Goal: Task Accomplishment & Management: Use online tool/utility

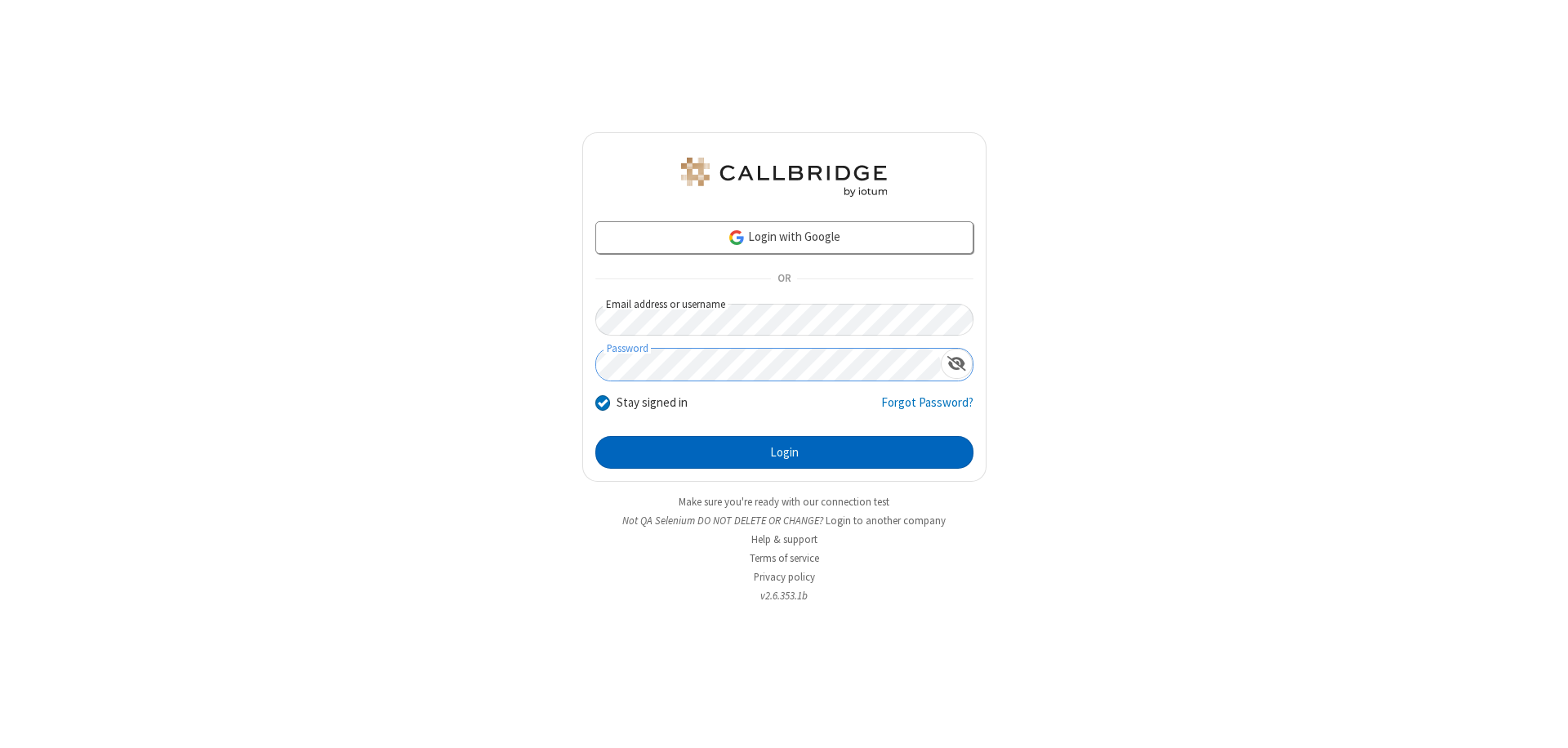
click at [784, 452] on button "Login" at bounding box center [784, 452] width 378 height 33
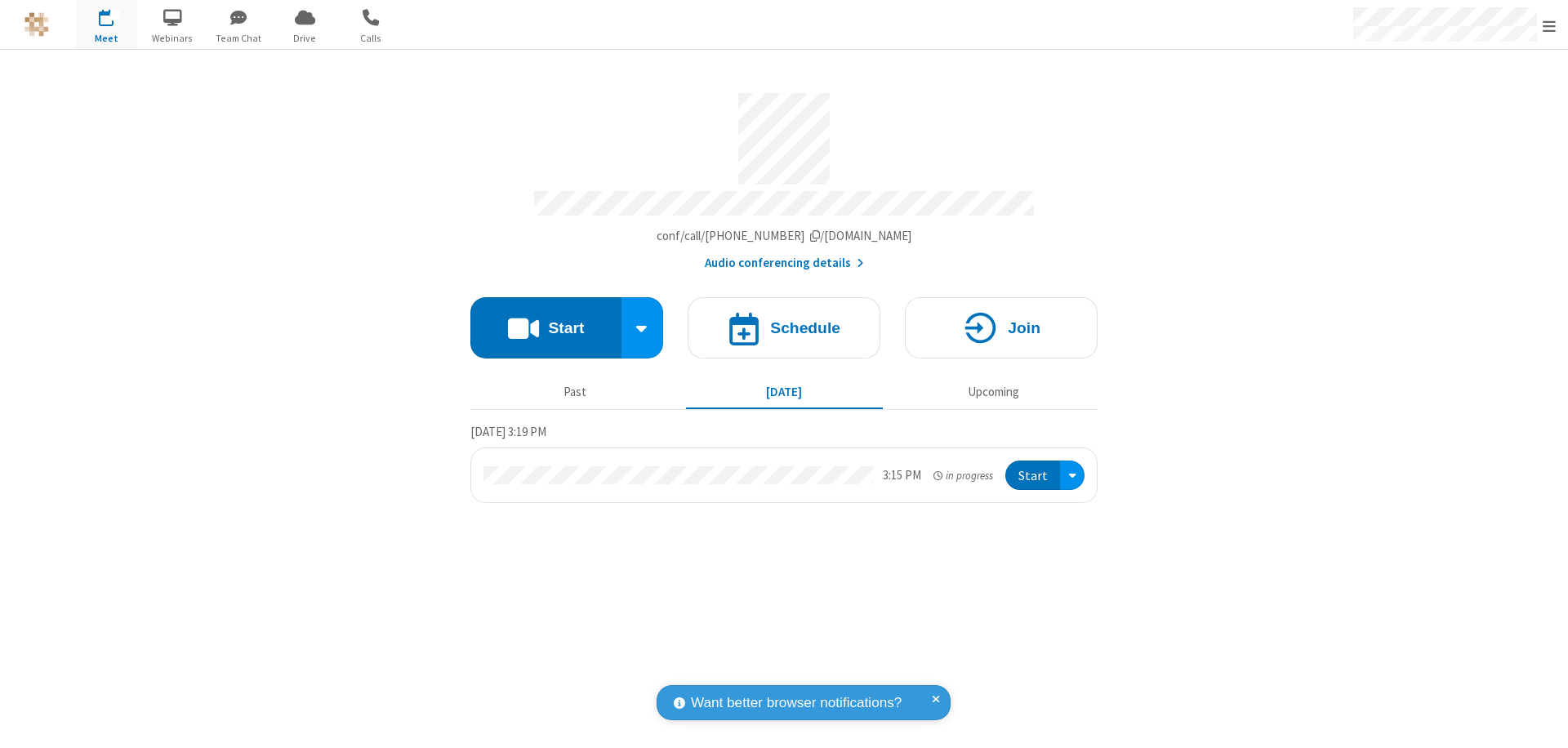
click at [545, 320] on button "Start" at bounding box center [545, 328] width 151 height 61
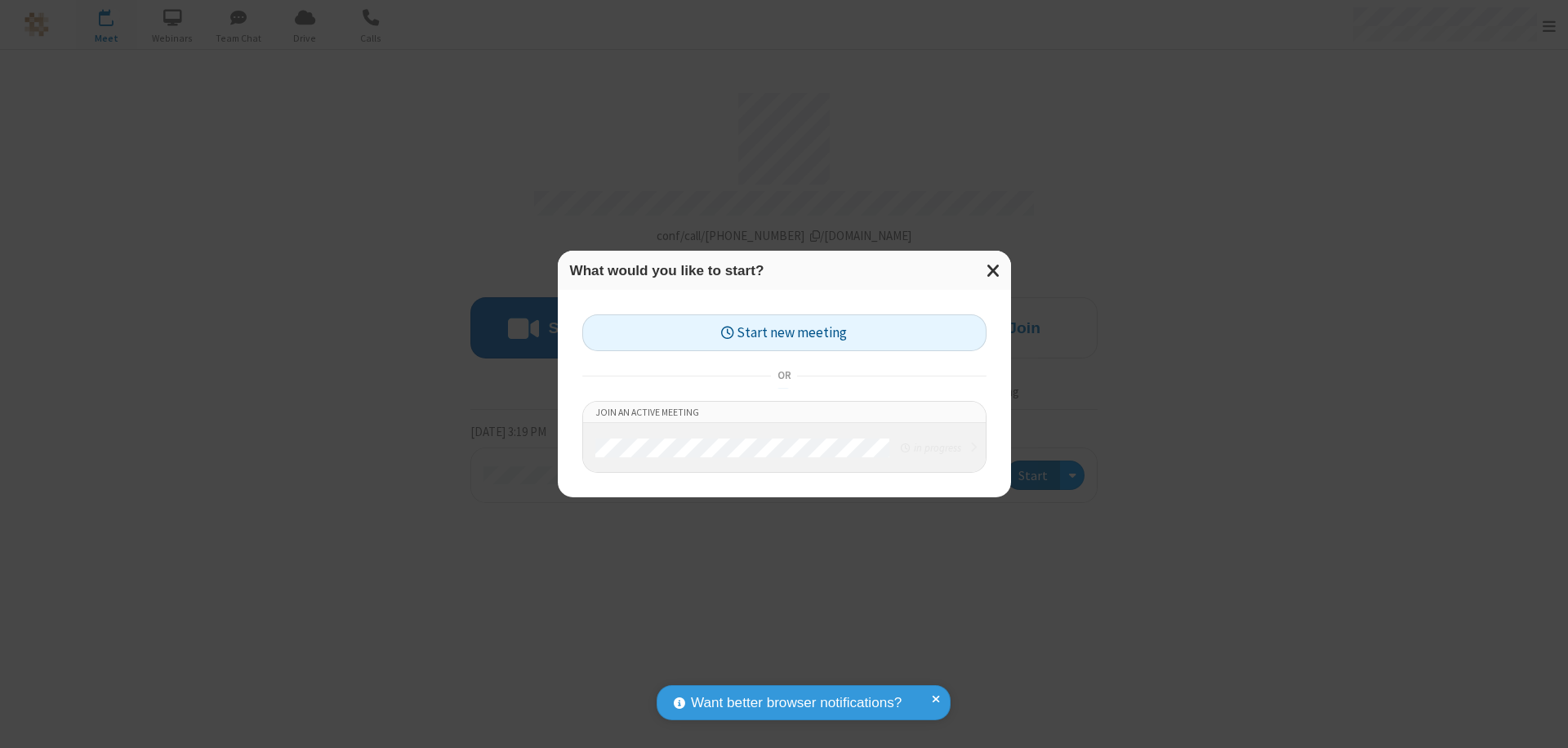
click at [784, 333] on button "Start new meeting" at bounding box center [784, 333] width 404 height 37
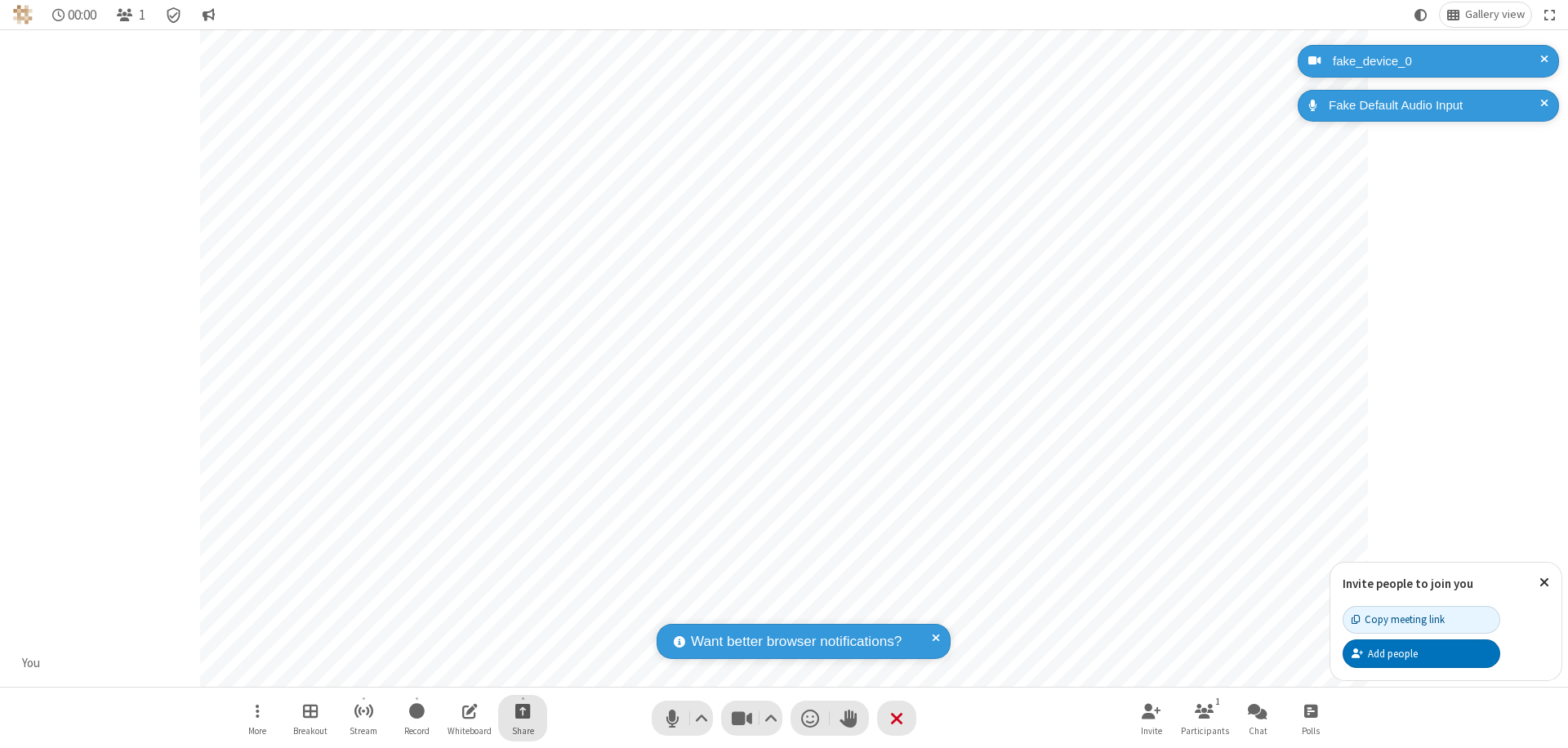
click at [522, 711] on span "Start sharing" at bounding box center [522, 711] width 16 height 21
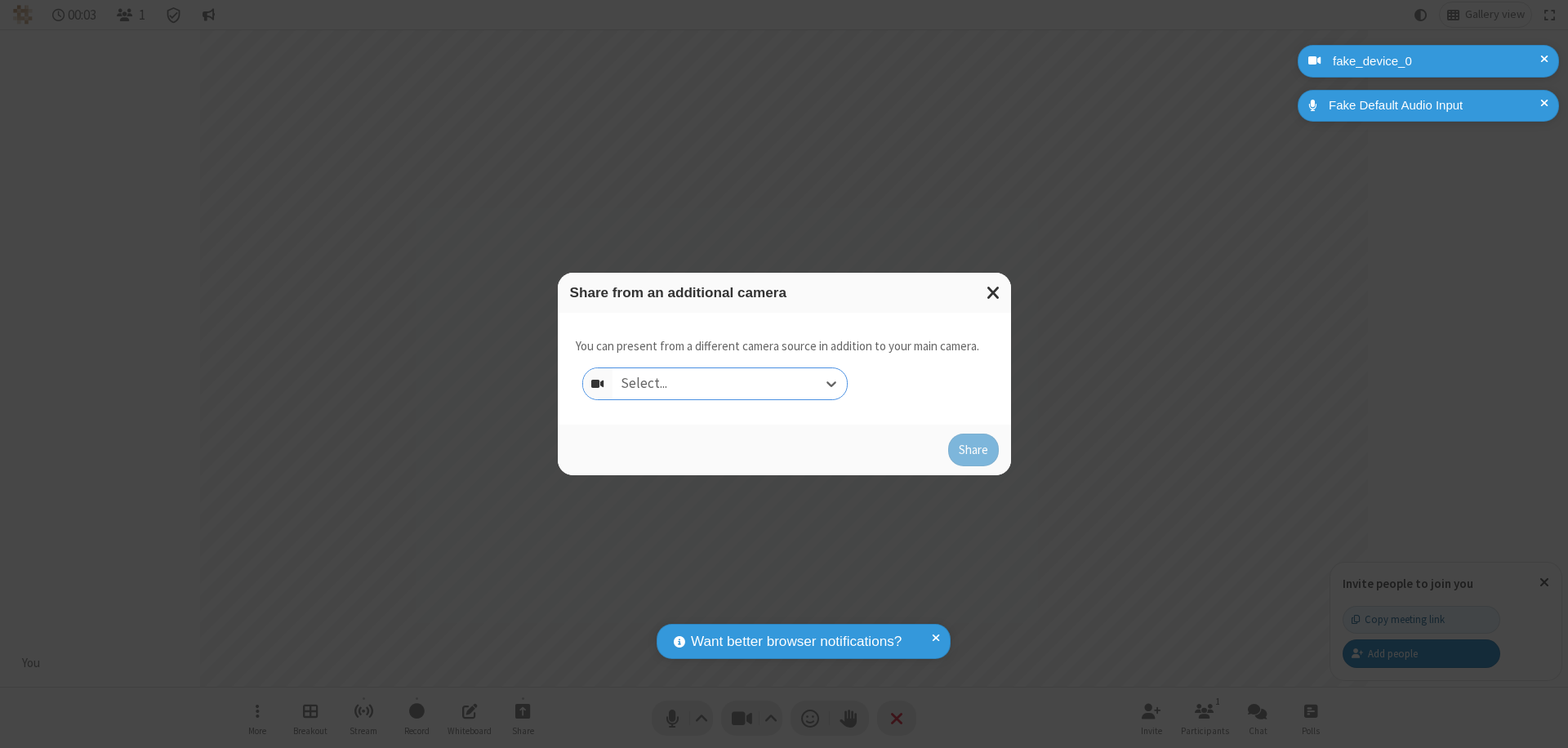
click at [730, 384] on div "Select..." at bounding box center [730, 384] width 234 height 31
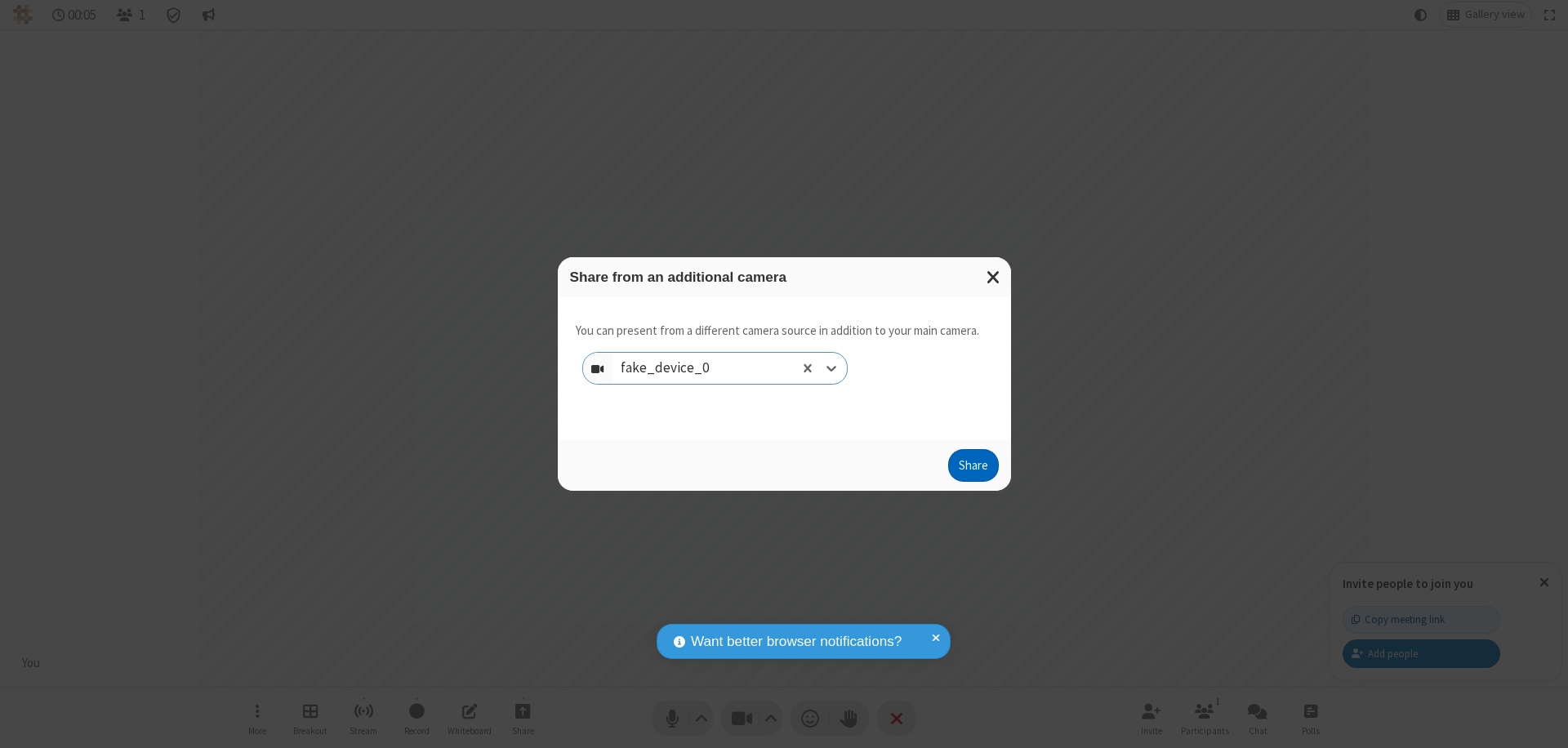
click at [972, 469] on button "Share" at bounding box center [973, 466] width 50 height 33
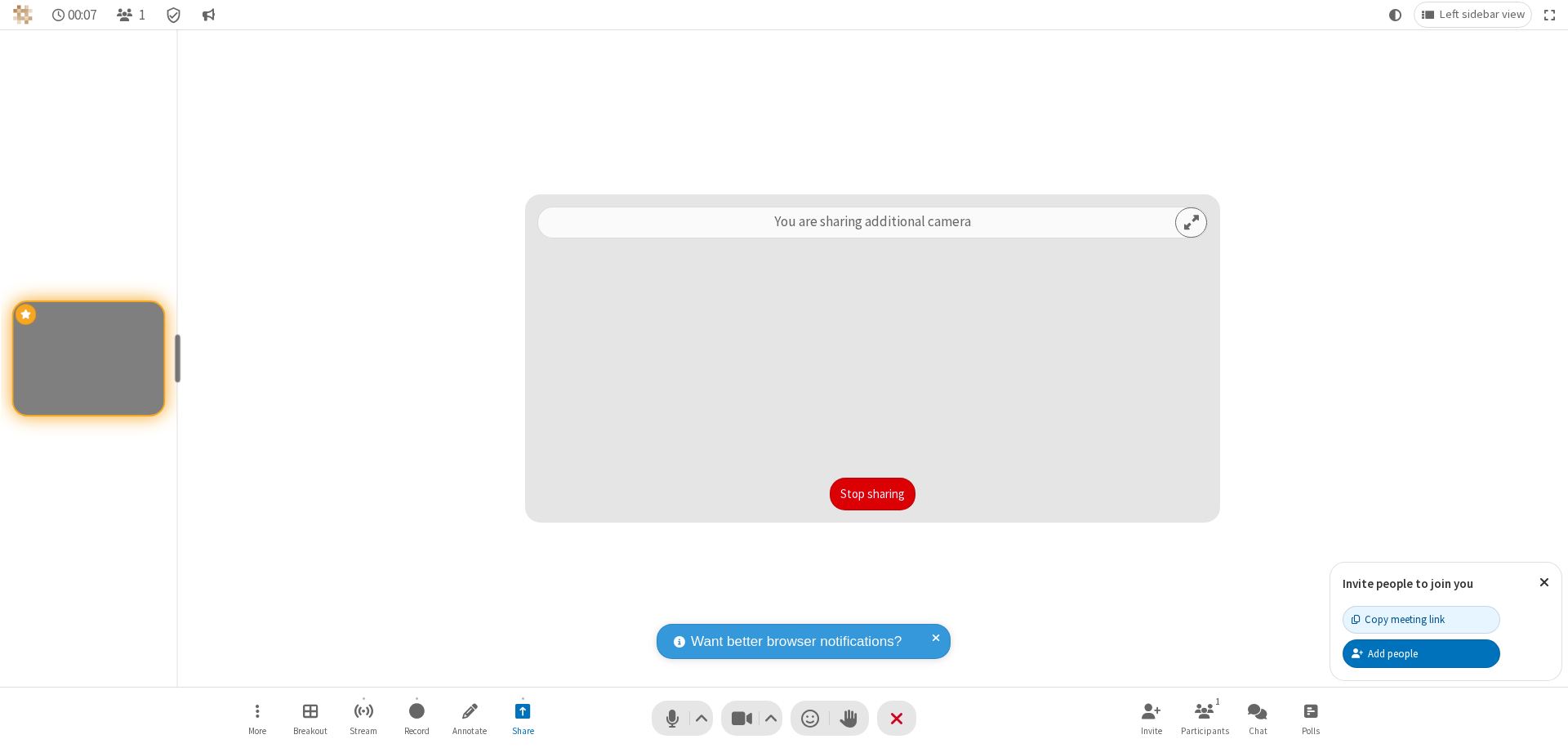
click at [872, 495] on button "Stop sharing" at bounding box center [872, 495] width 86 height 33
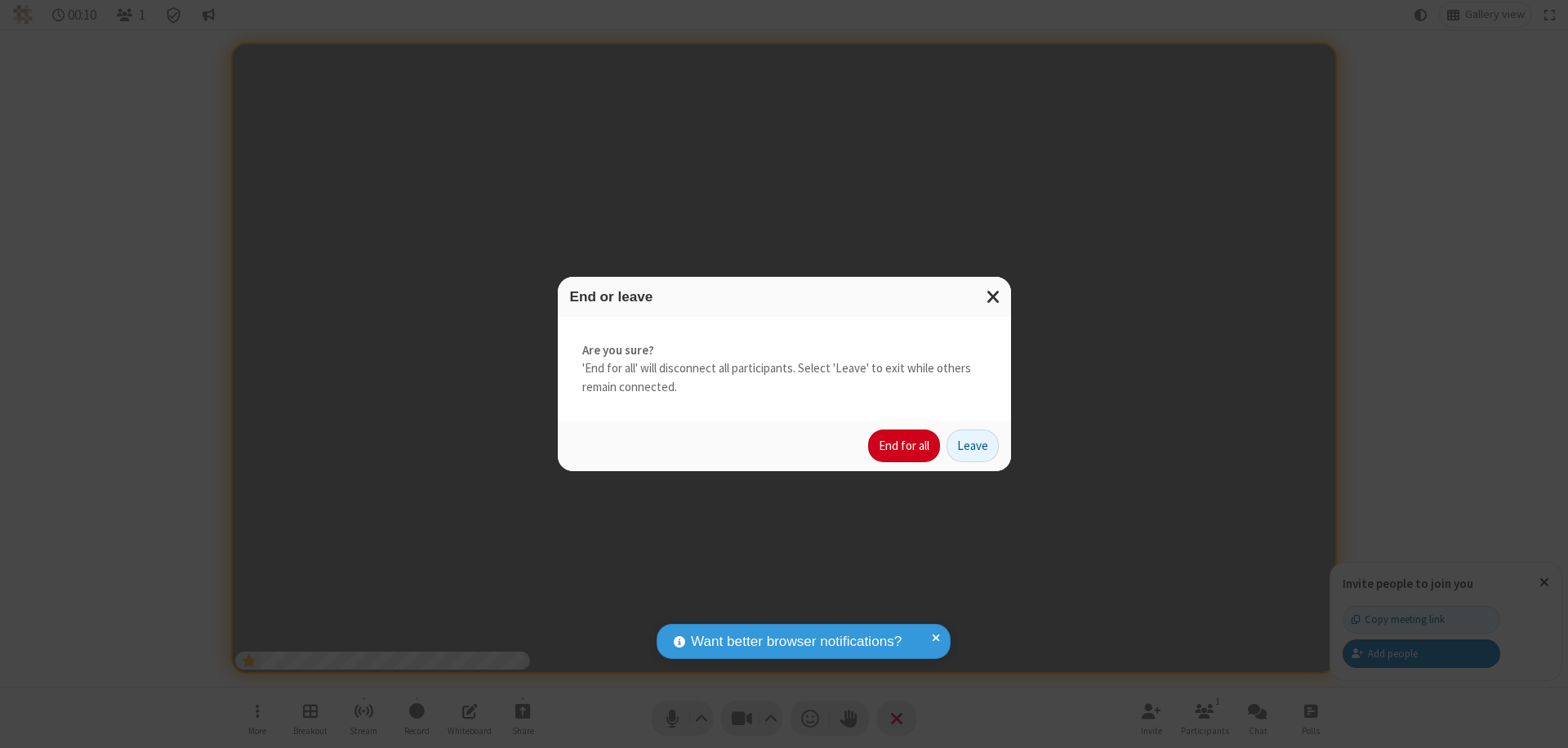
click at [904, 446] on button "End for all" at bounding box center [904, 446] width 72 height 33
